Goal: Task Accomplishment & Management: Complete application form

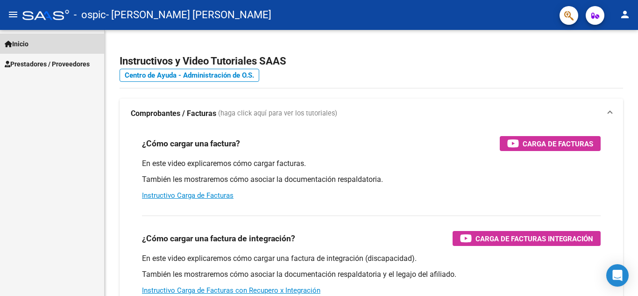
click at [28, 43] on span "Inicio" at bounding box center [17, 44] width 24 height 10
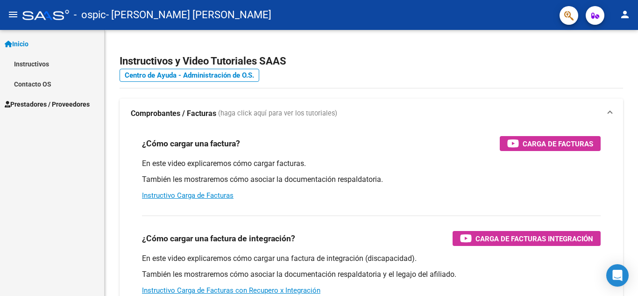
click at [48, 101] on span "Prestadores / Proveedores" at bounding box center [47, 104] width 85 height 10
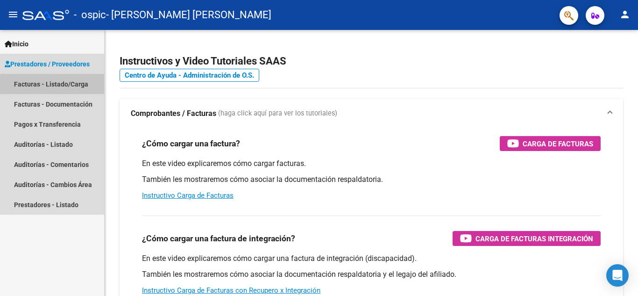
click at [80, 87] on link "Facturas - Listado/Carga" at bounding box center [52, 84] width 104 height 20
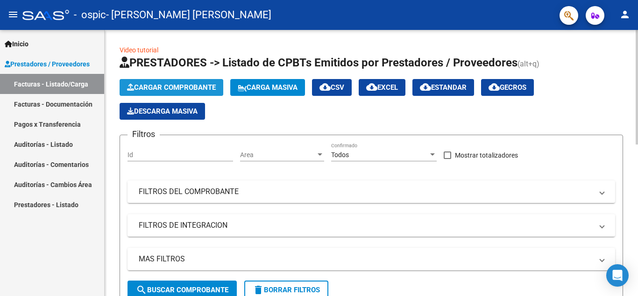
click at [203, 86] on span "Cargar Comprobante" at bounding box center [171, 87] width 89 height 8
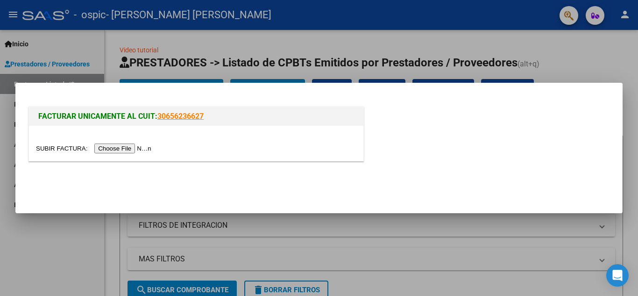
click at [135, 148] on input "file" at bounding box center [95, 148] width 118 height 10
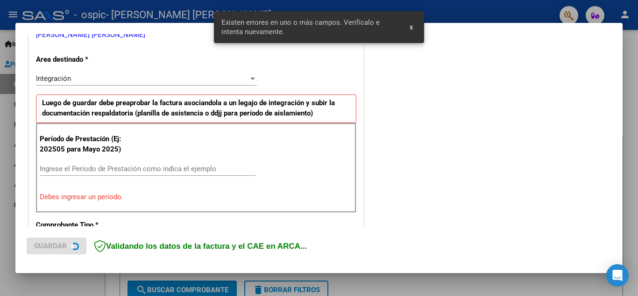
scroll to position [212, 0]
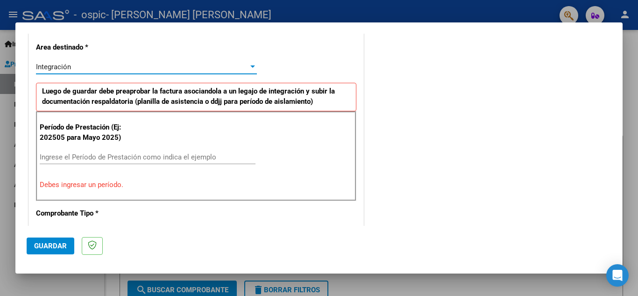
click at [123, 68] on div "Integración" at bounding box center [142, 67] width 212 height 8
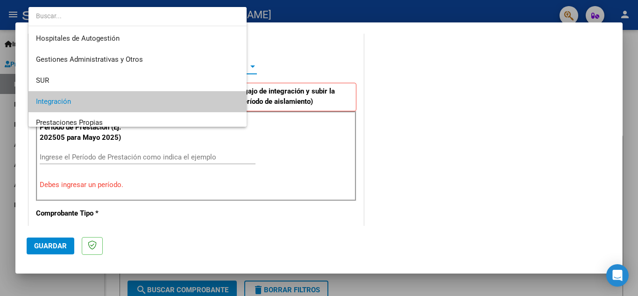
scroll to position [35, 0]
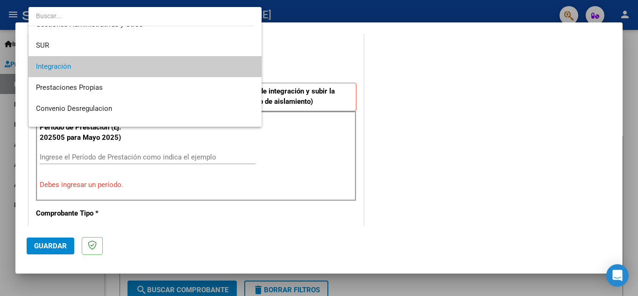
click at [137, 68] on span "Integración" at bounding box center [145, 66] width 218 height 21
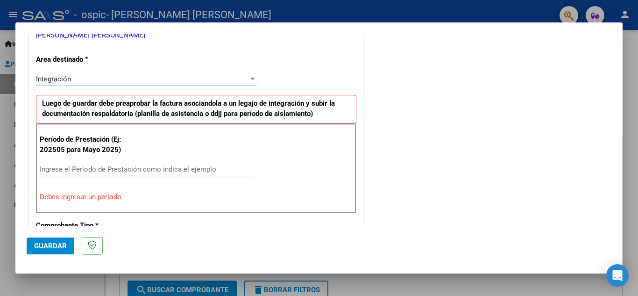
scroll to position [204, 0]
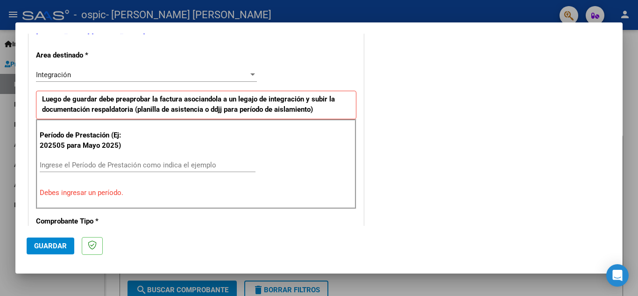
click at [55, 164] on input "Ingrese el Período de Prestación como indica el ejemplo" at bounding box center [148, 165] width 216 height 8
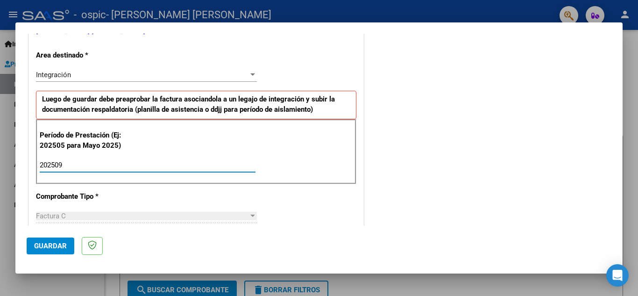
type input "202509"
click at [250, 77] on div at bounding box center [252, 74] width 8 height 7
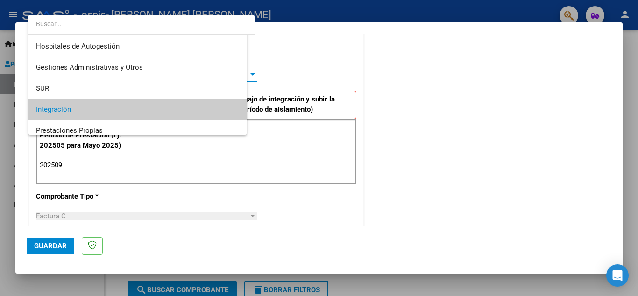
scroll to position [35, 0]
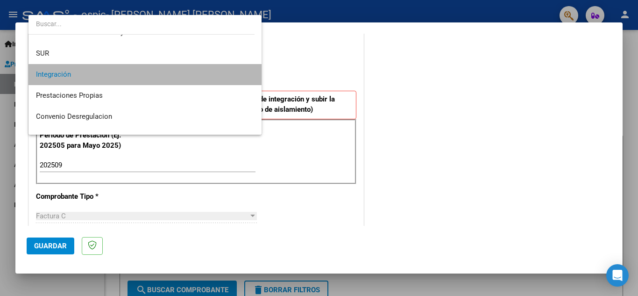
click at [250, 77] on mat-option "Integración" at bounding box center [144, 74] width 233 height 21
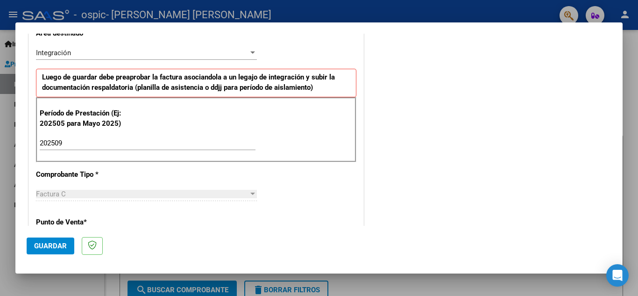
scroll to position [241, 0]
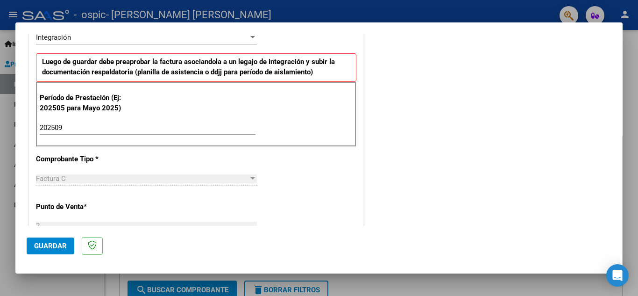
drag, startPoint x: 620, startPoint y: 107, endPoint x: 597, endPoint y: 62, distance: 50.5
click at [593, 59] on div "COMENTARIOS Comentarios del Prestador / Gerenciador:" at bounding box center [489, 209] width 246 height 812
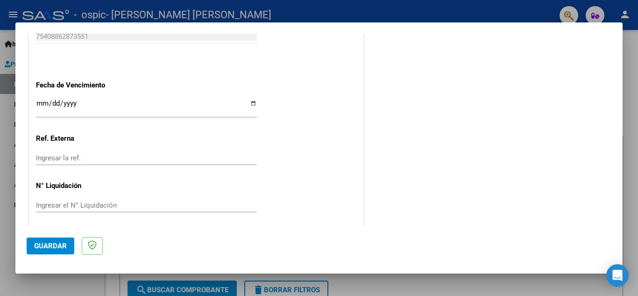
scroll to position [630, 0]
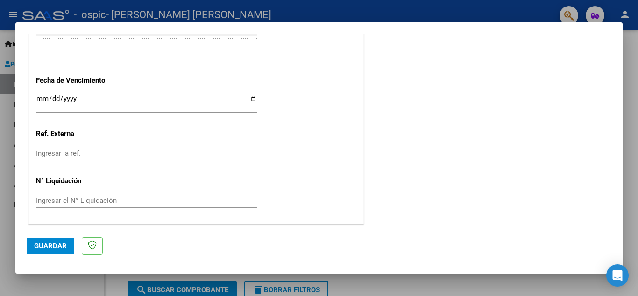
click at [41, 242] on span "Guardar" at bounding box center [50, 245] width 33 height 8
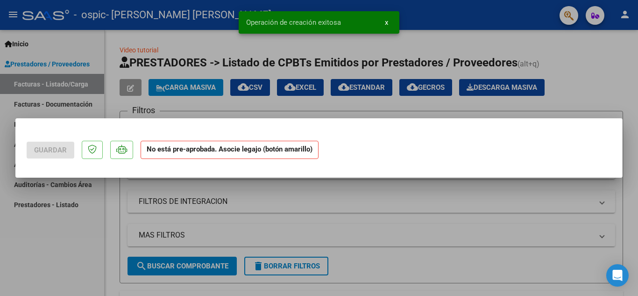
scroll to position [0, 0]
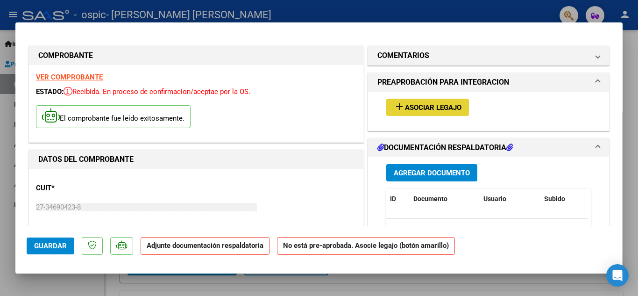
click at [422, 104] on span "Asociar Legajo" at bounding box center [433, 107] width 56 height 8
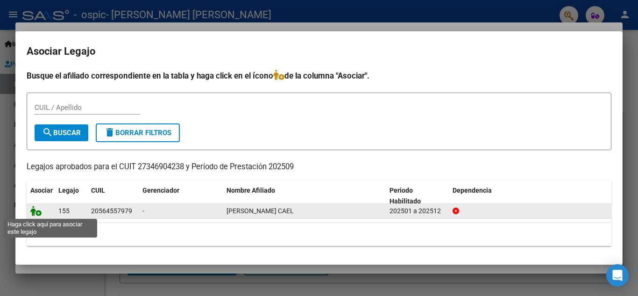
click at [30, 212] on icon at bounding box center [35, 210] width 11 height 10
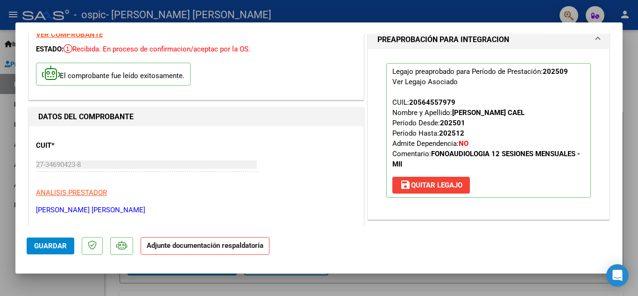
scroll to position [49, 0]
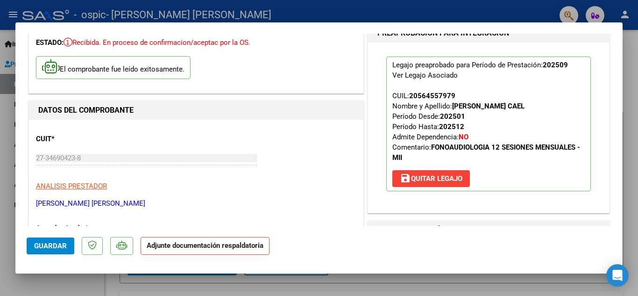
click at [61, 248] on span "Guardar" at bounding box center [50, 245] width 33 height 8
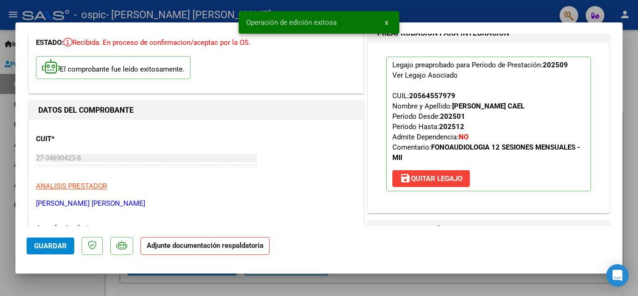
click at [190, 245] on strong "Adjunte documentación respaldatoria" at bounding box center [205, 245] width 117 height 8
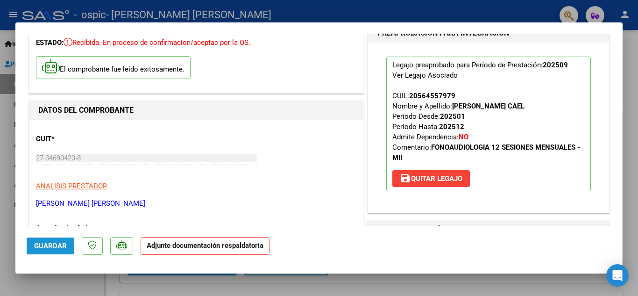
click at [54, 250] on button "Guardar" at bounding box center [51, 245] width 48 height 17
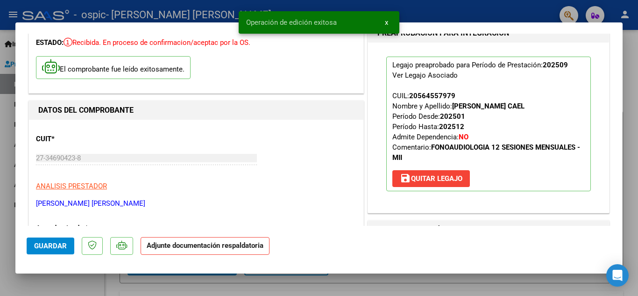
click at [201, 246] on strong "Adjunte documentación respaldatoria" at bounding box center [205, 245] width 117 height 8
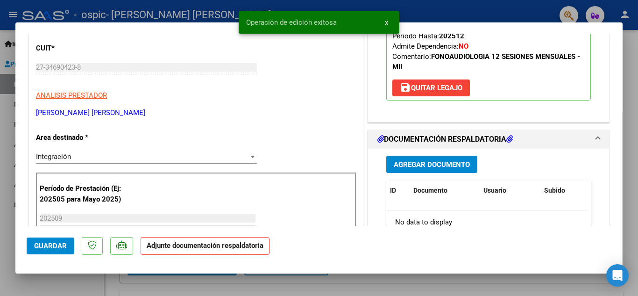
scroll to position [140, 0]
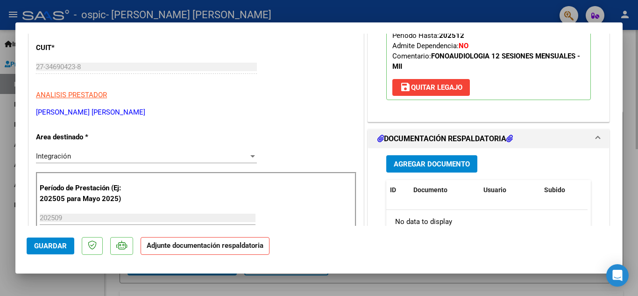
click at [624, 67] on div at bounding box center [319, 148] width 638 height 296
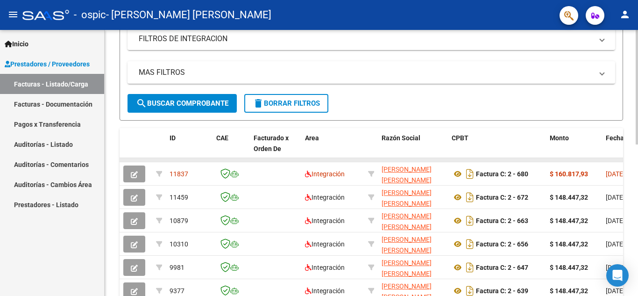
scroll to position [187, 0]
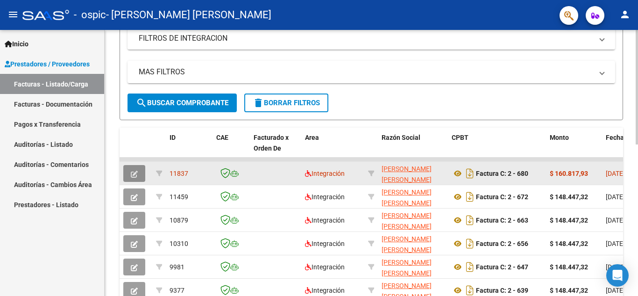
click at [134, 173] on icon "button" at bounding box center [134, 173] width 7 height 7
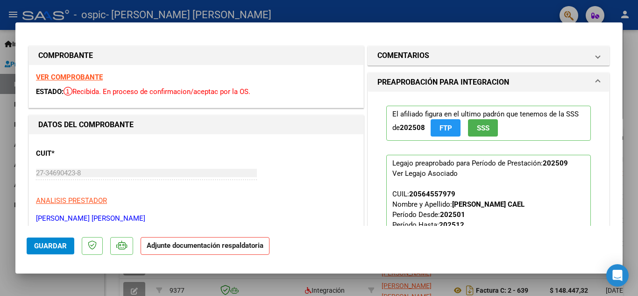
click at [236, 247] on strong "Adjunte documentación respaldatoria" at bounding box center [205, 245] width 117 height 8
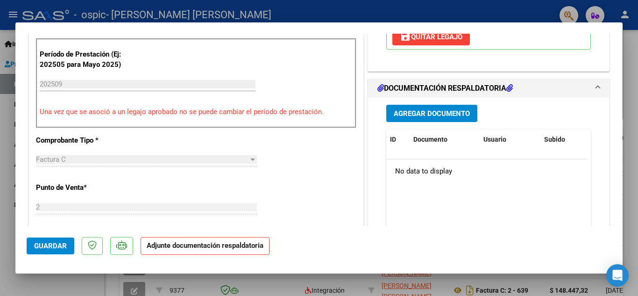
scroll to position [248, 0]
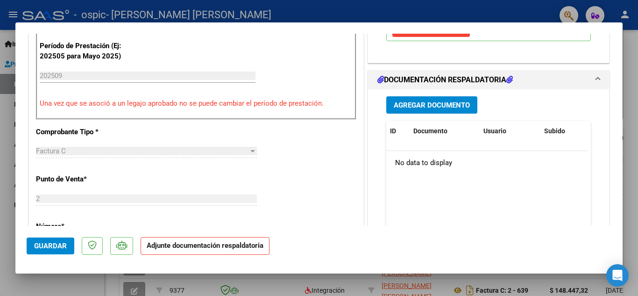
click at [446, 99] on button "Agregar Documento" at bounding box center [431, 104] width 91 height 17
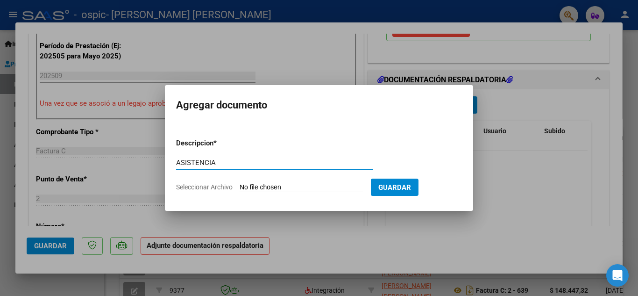
type input "ASISTENCIA"
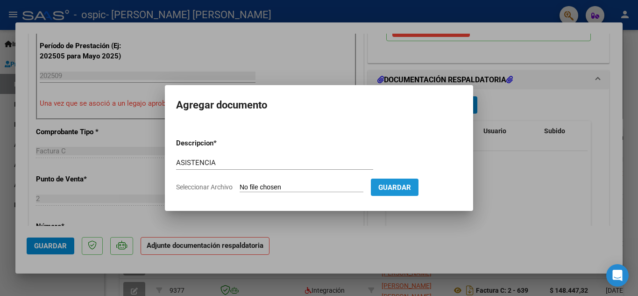
click at [411, 185] on span "Guardar" at bounding box center [394, 187] width 33 height 8
drag, startPoint x: 415, startPoint y: 185, endPoint x: 303, endPoint y: 181, distance: 112.6
click at [303, 181] on form "Descripcion * ASISTENCIA Escriba aquí una descripcion Seleccionar Archivo Guard…" at bounding box center [319, 165] width 286 height 68
click at [302, 181] on form "Descripcion * ASISTENCIA Escriba aquí una descripcion Seleccionar Archivo Guard…" at bounding box center [319, 165] width 286 height 68
click at [300, 185] on input "Seleccionar Archivo" at bounding box center [302, 187] width 124 height 9
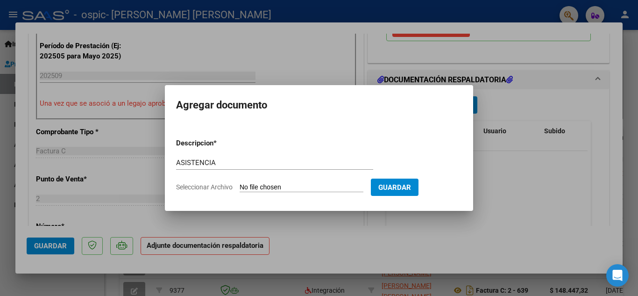
type input "C:\fakepath\[DATE].pdf"
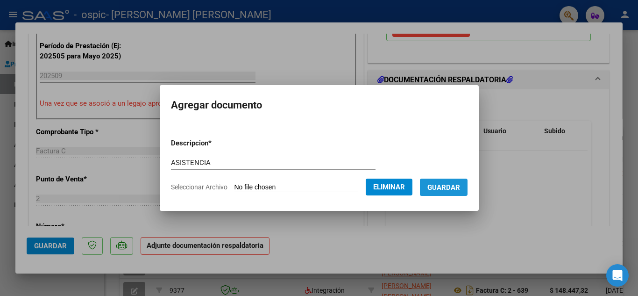
click at [455, 189] on span "Guardar" at bounding box center [443, 187] width 33 height 8
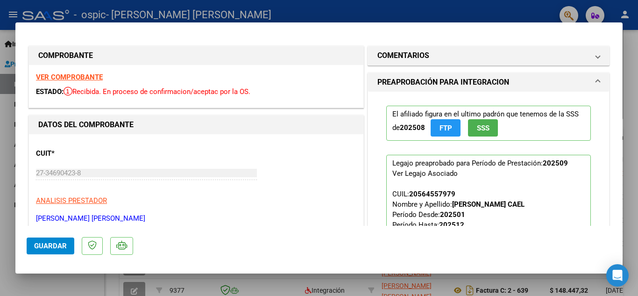
scroll to position [140, 0]
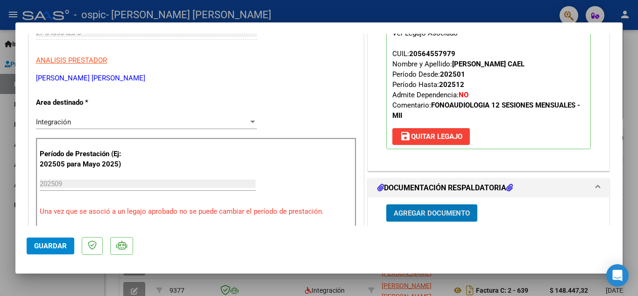
click at [66, 247] on span "Guardar" at bounding box center [50, 245] width 33 height 8
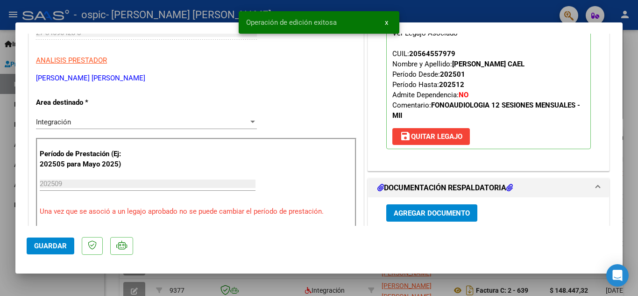
click at [383, 25] on button "x" at bounding box center [386, 22] width 18 height 17
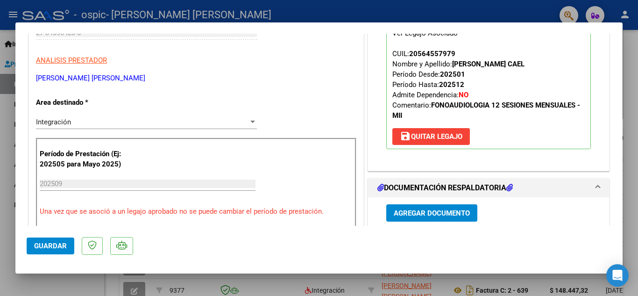
click at [627, 172] on div at bounding box center [319, 148] width 638 height 296
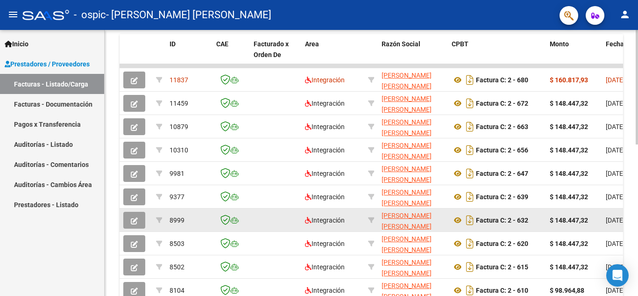
scroll to position [233, 0]
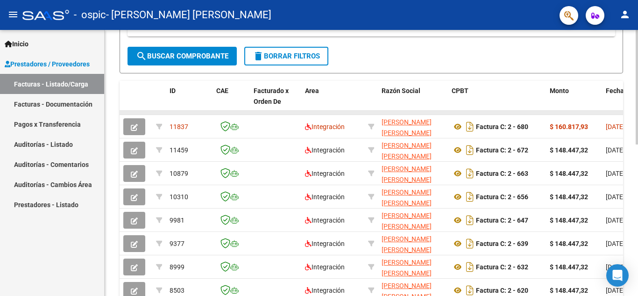
drag, startPoint x: 586, startPoint y: 111, endPoint x: 407, endPoint y: 113, distance: 178.8
drag, startPoint x: 462, startPoint y: 84, endPoint x: 326, endPoint y: 92, distance: 136.2
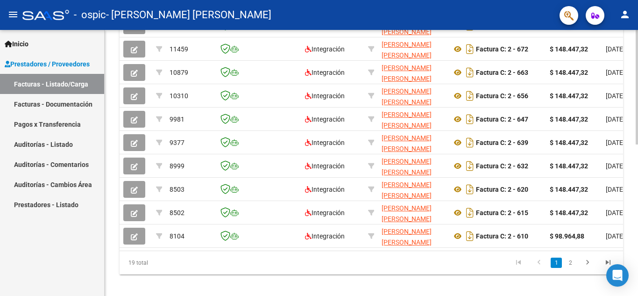
scroll to position [346, 0]
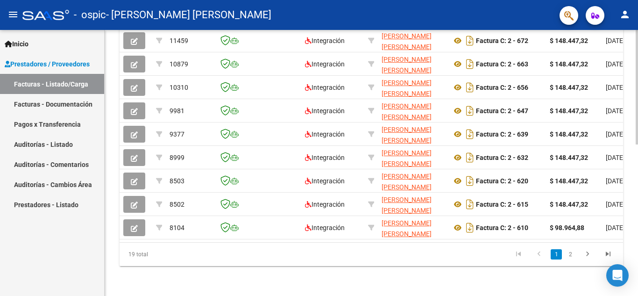
click at [637, 205] on div at bounding box center [636, 238] width 2 height 114
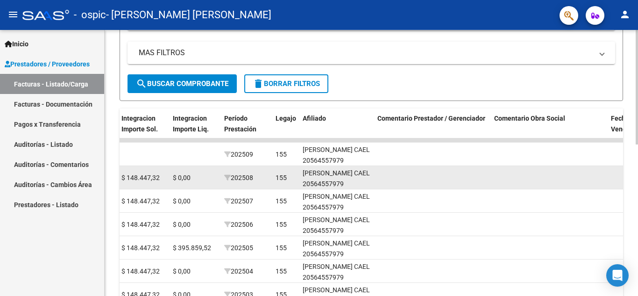
scroll to position [0, 0]
